Goal: Navigation & Orientation: Find specific page/section

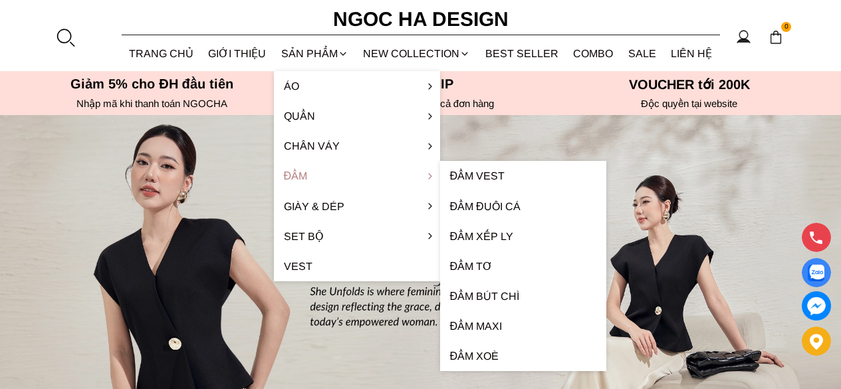
click at [297, 174] on link "Đầm" at bounding box center [357, 176] width 166 height 30
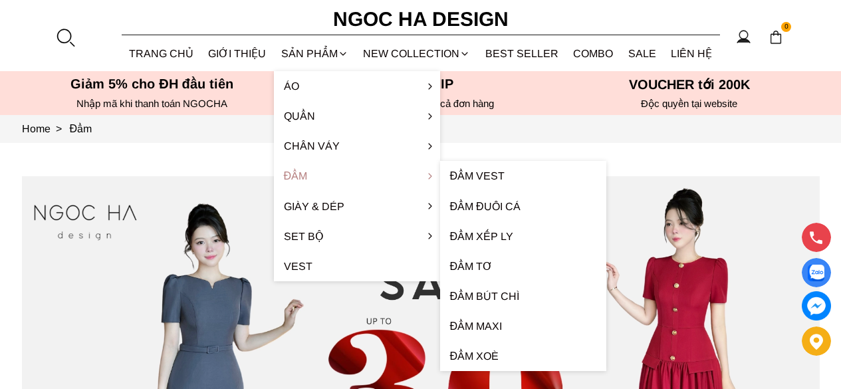
click at [310, 180] on link "Đầm" at bounding box center [357, 176] width 166 height 30
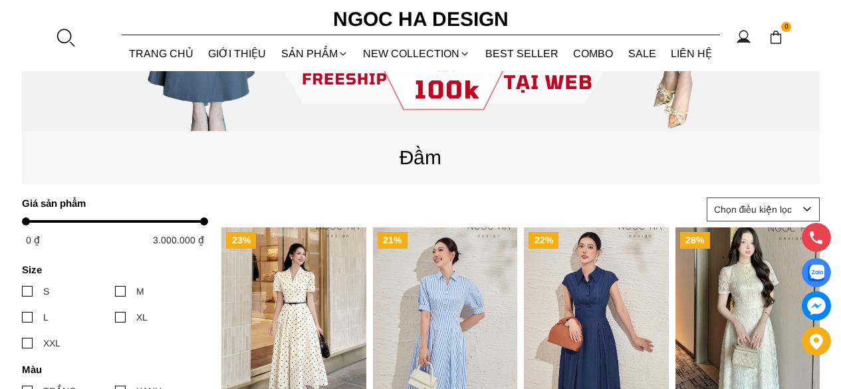
scroll to position [465, 0]
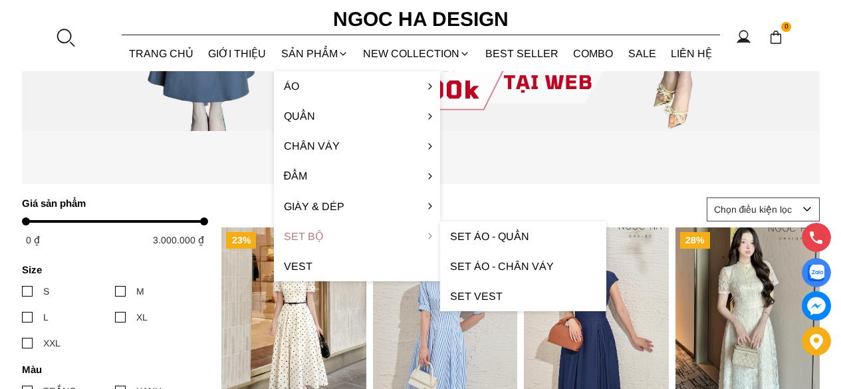
click at [291, 233] on link "Set Bộ" at bounding box center [357, 236] width 166 height 30
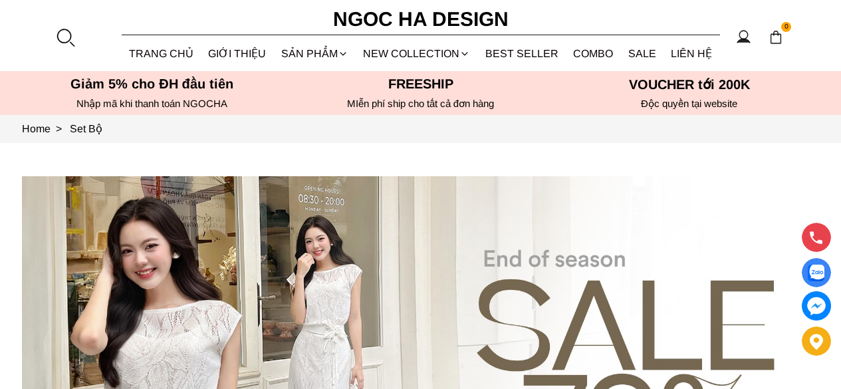
click at [679, 178] on source at bounding box center [421, 375] width 798 height 399
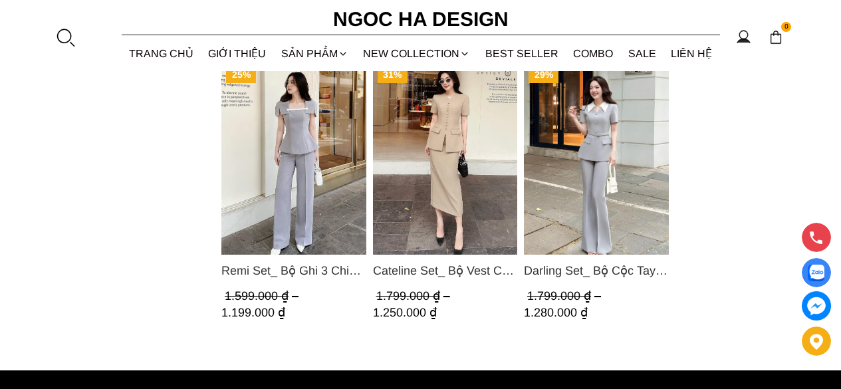
scroll to position [1197, 0]
